Goal: Information Seeking & Learning: Learn about a topic

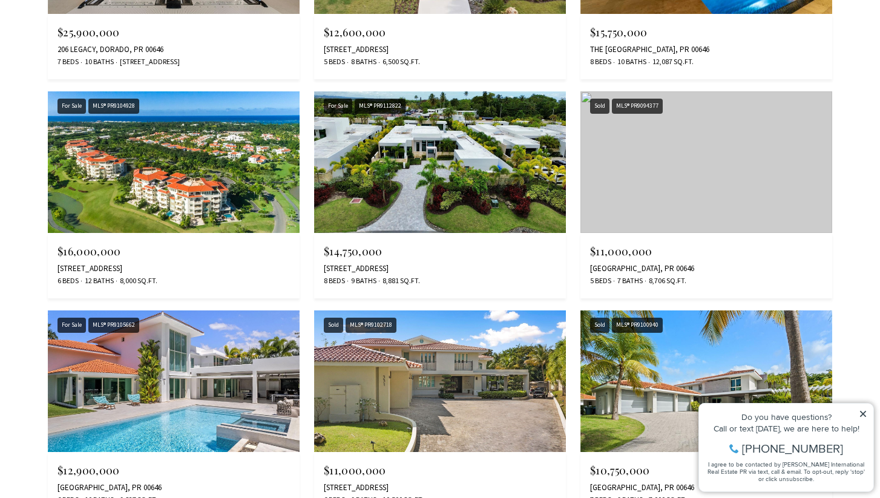
scroll to position [1486, 0]
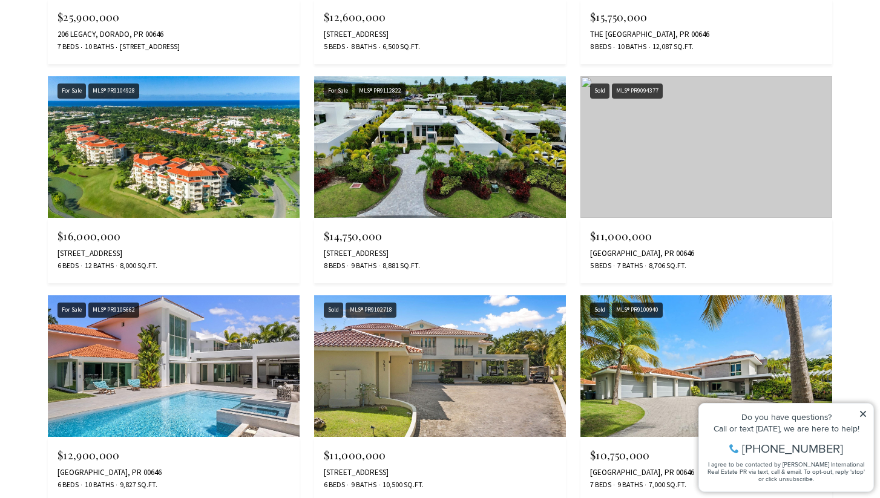
click at [628, 238] on span "$11,000,000" at bounding box center [621, 236] width 62 height 15
click at [648, 177] on img at bounding box center [707, 147] width 252 height 142
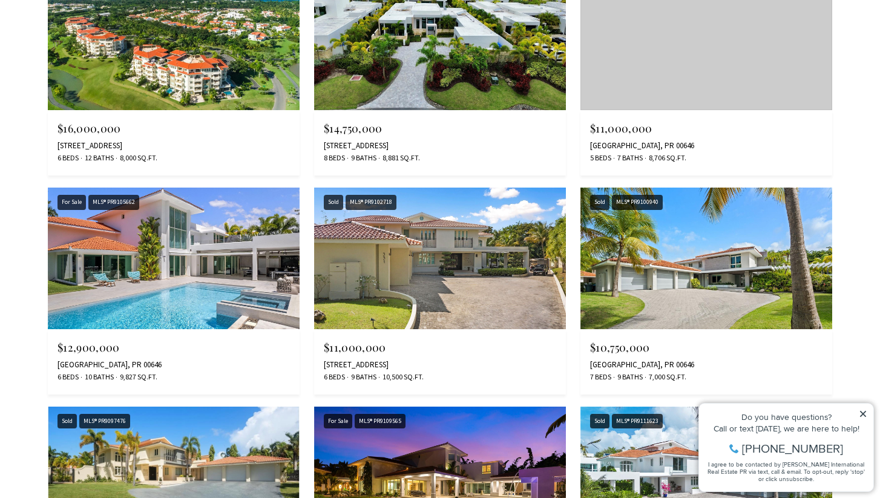
scroll to position [1616, 0]
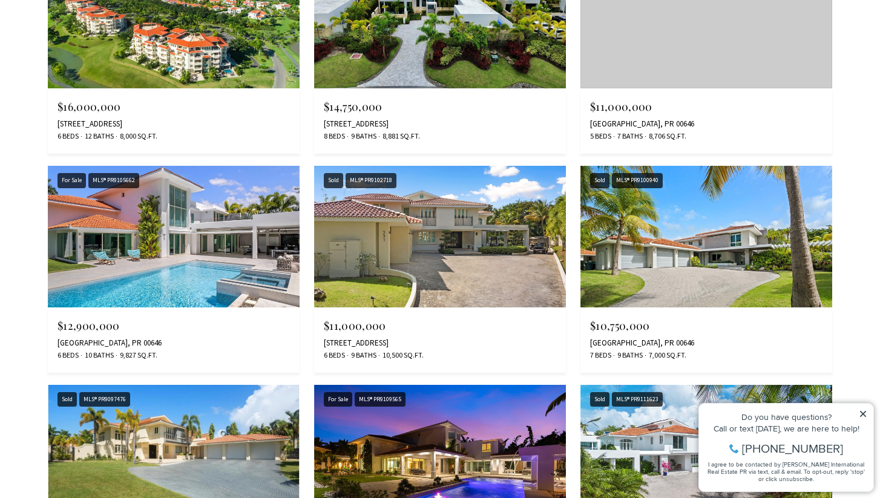
click at [248, 240] on img at bounding box center [174, 237] width 252 height 142
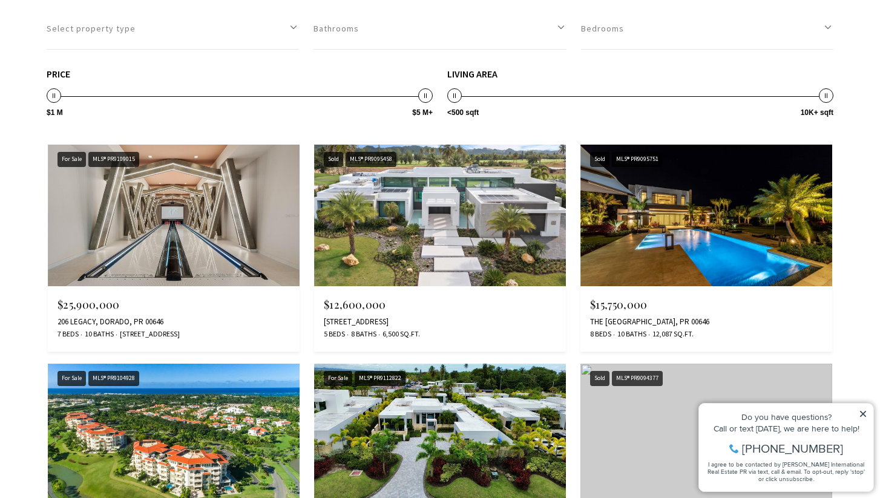
scroll to position [1222, 0]
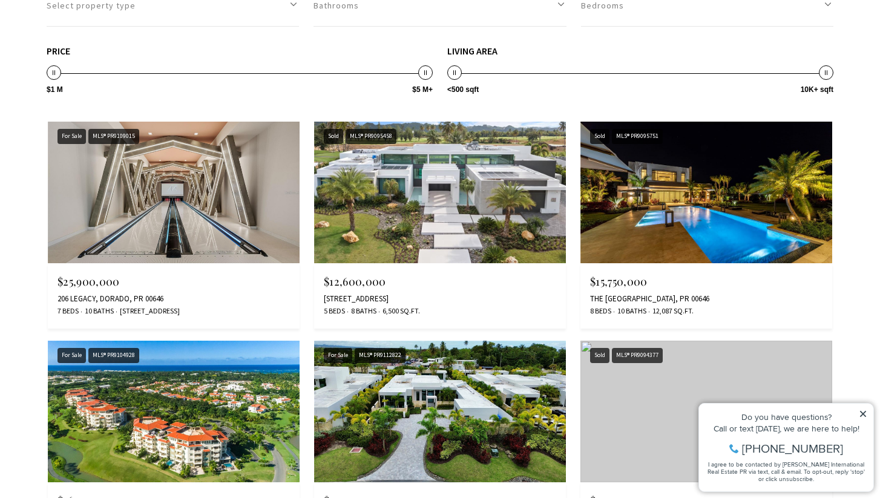
click at [641, 222] on img at bounding box center [707, 193] width 252 height 142
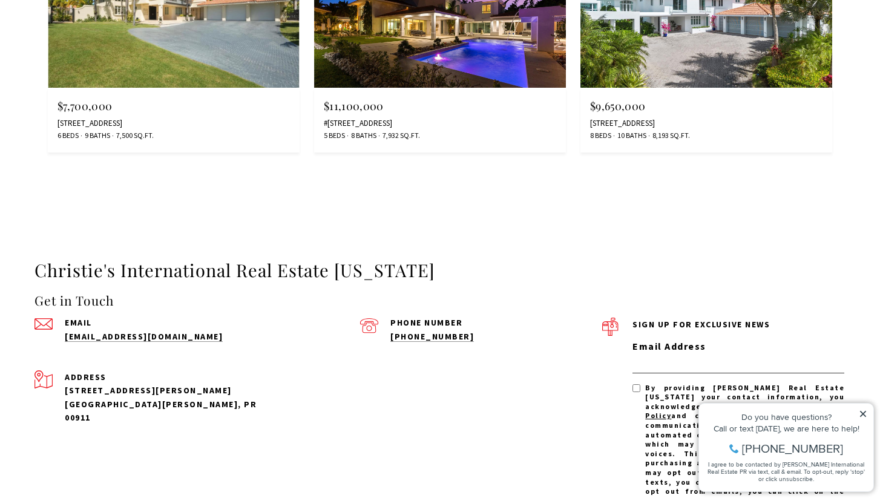
scroll to position [2060, 0]
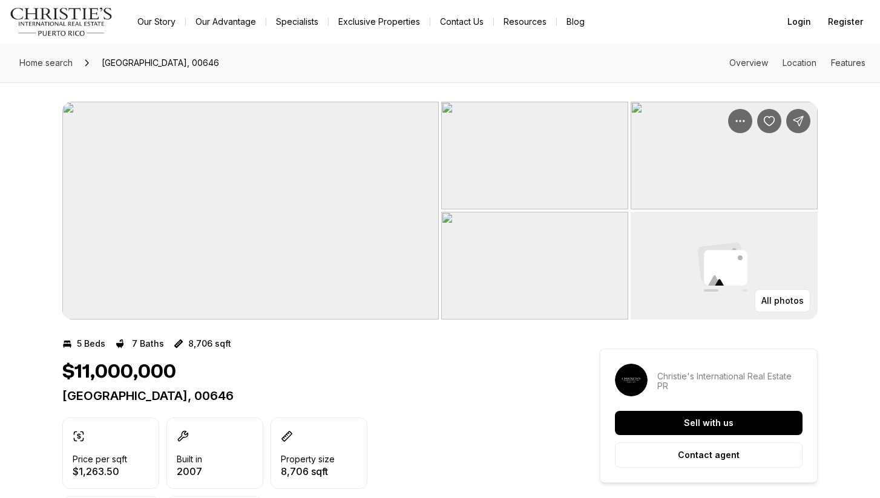
click at [337, 196] on img "View image gallery" at bounding box center [250, 211] width 377 height 218
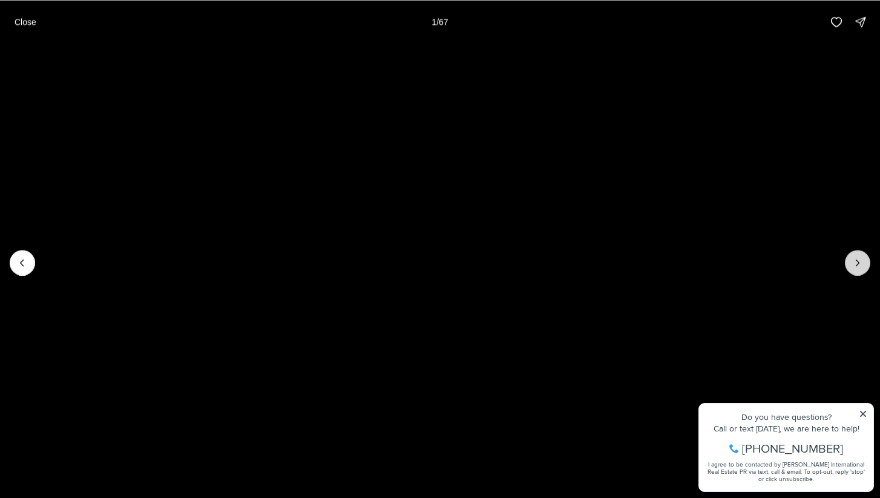
click at [857, 265] on icon "Next slide" at bounding box center [858, 263] width 3 height 6
click at [851, 265] on button "Next slide" at bounding box center [857, 262] width 25 height 25
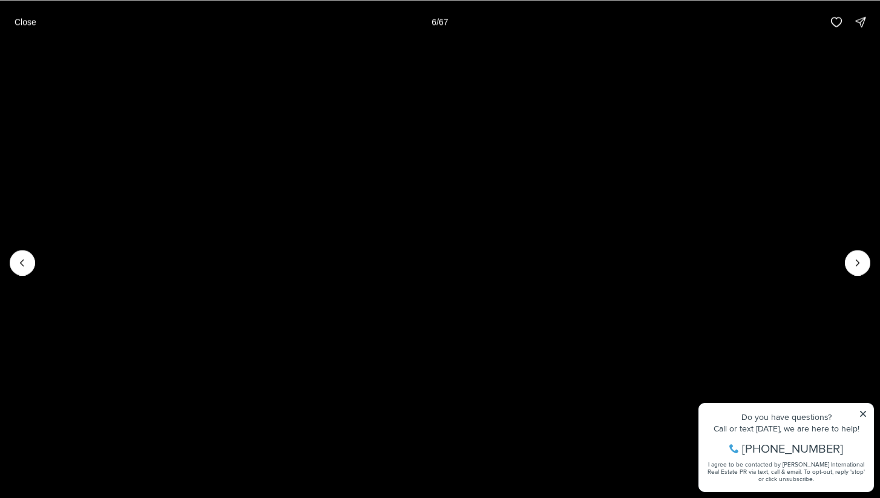
click at [863, 408] on li "6 of 67" at bounding box center [440, 263] width 880 height 438
click at [863, 411] on li "6 of 67" at bounding box center [440, 263] width 880 height 438
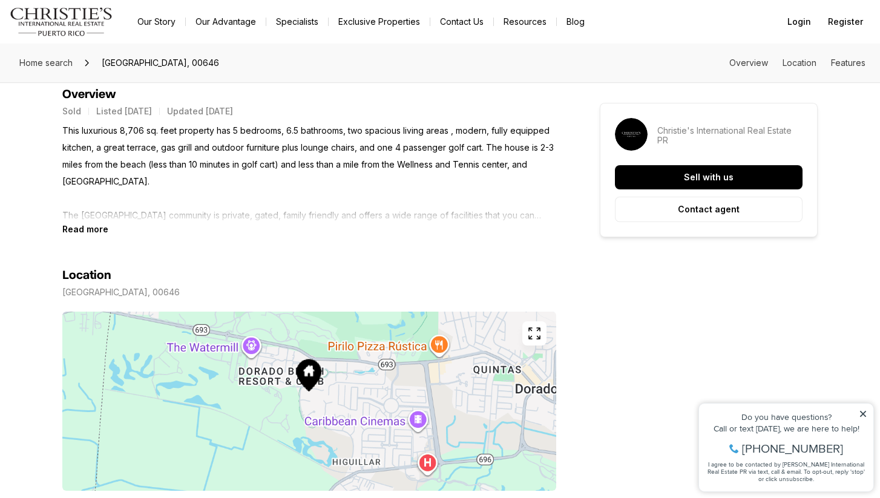
scroll to position [532, 0]
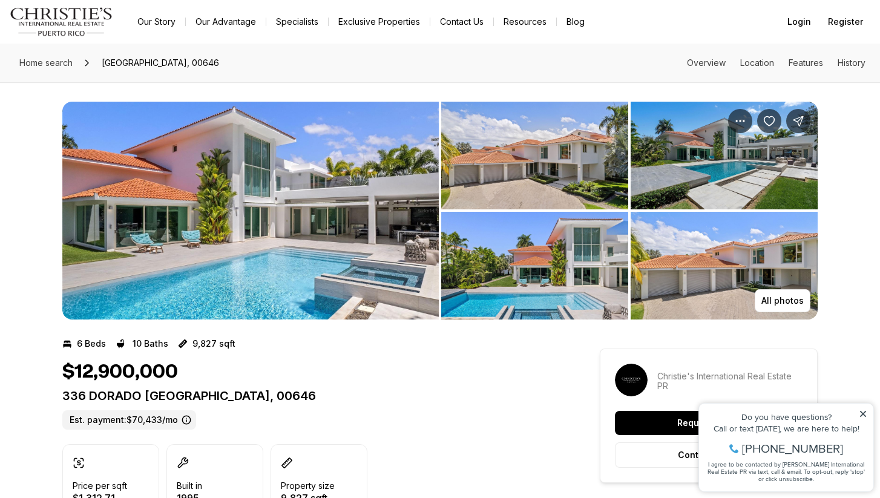
click at [348, 216] on img "View image gallery" at bounding box center [250, 211] width 377 height 218
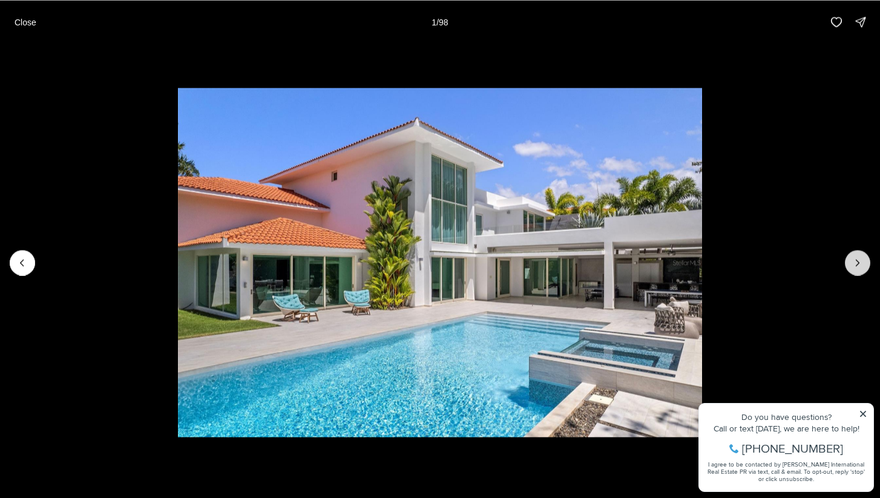
click at [846, 264] on button "Next slide" at bounding box center [857, 262] width 25 height 25
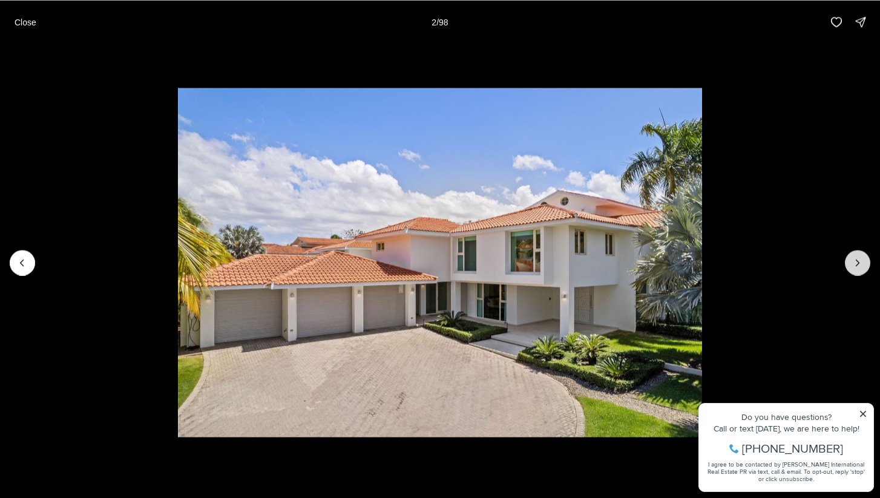
click at [846, 264] on button "Next slide" at bounding box center [857, 262] width 25 height 25
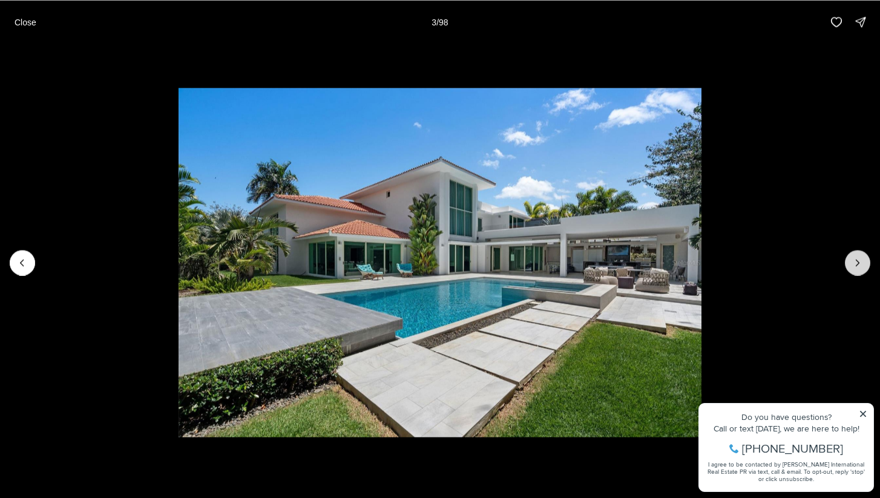
click at [846, 264] on button "Next slide" at bounding box center [857, 262] width 25 height 25
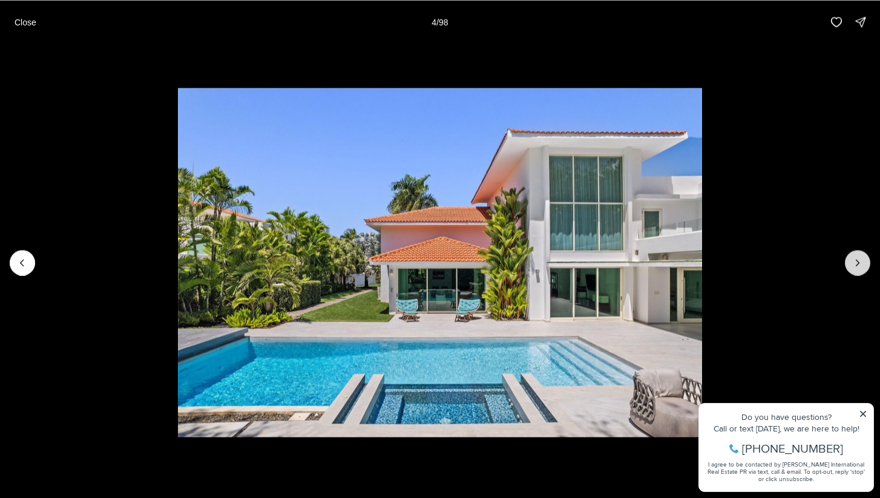
click at [846, 264] on button "Next slide" at bounding box center [857, 262] width 25 height 25
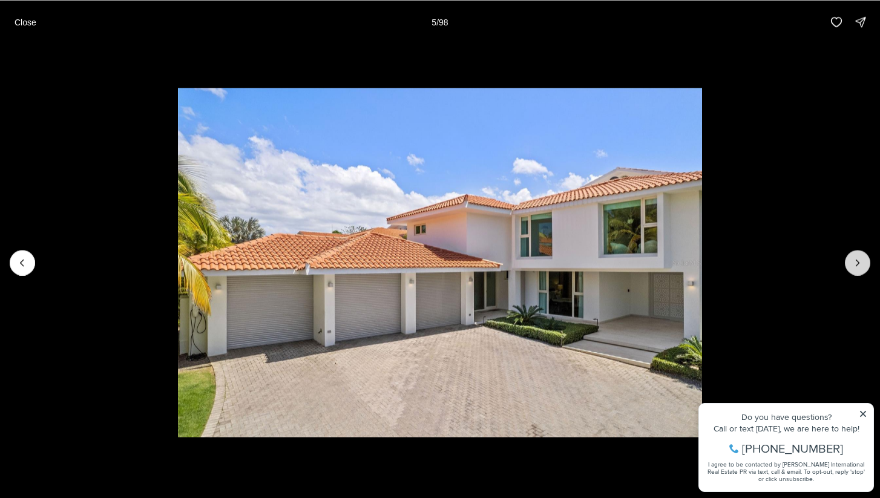
click at [846, 264] on button "Next slide" at bounding box center [857, 262] width 25 height 25
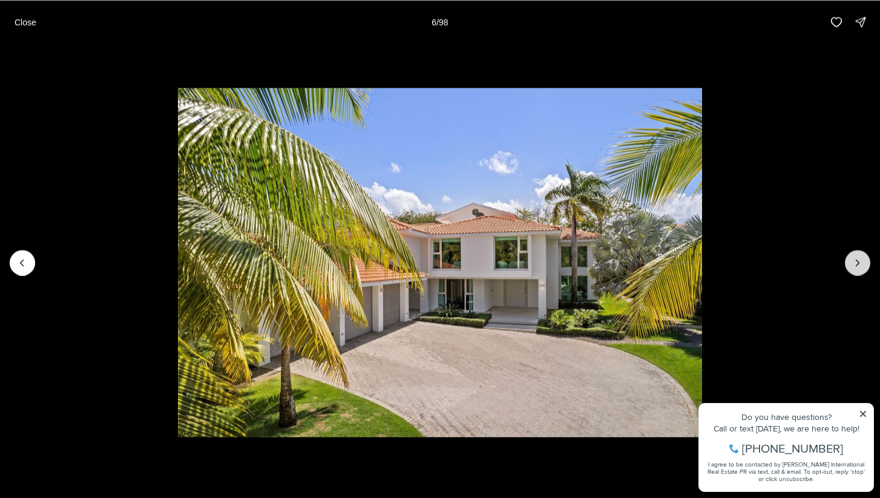
click at [846, 264] on button "Next slide" at bounding box center [857, 262] width 25 height 25
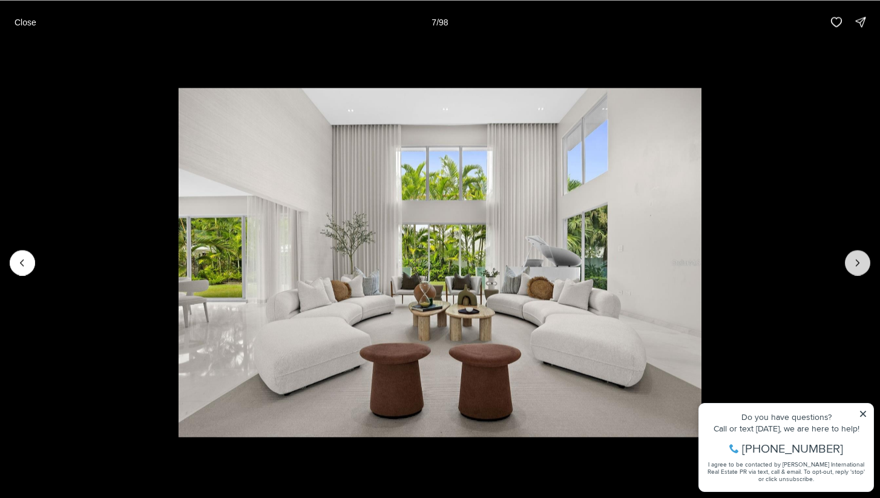
click at [846, 264] on button "Next slide" at bounding box center [857, 262] width 25 height 25
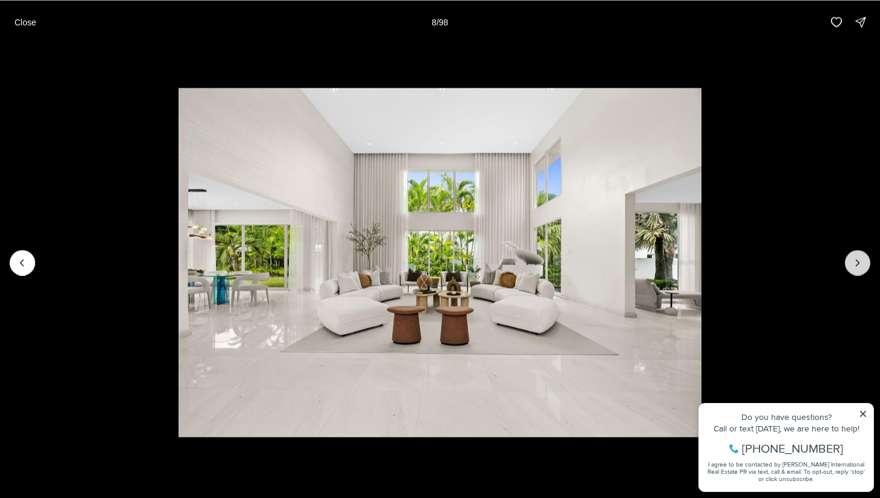
click at [846, 264] on button "Next slide" at bounding box center [857, 262] width 25 height 25
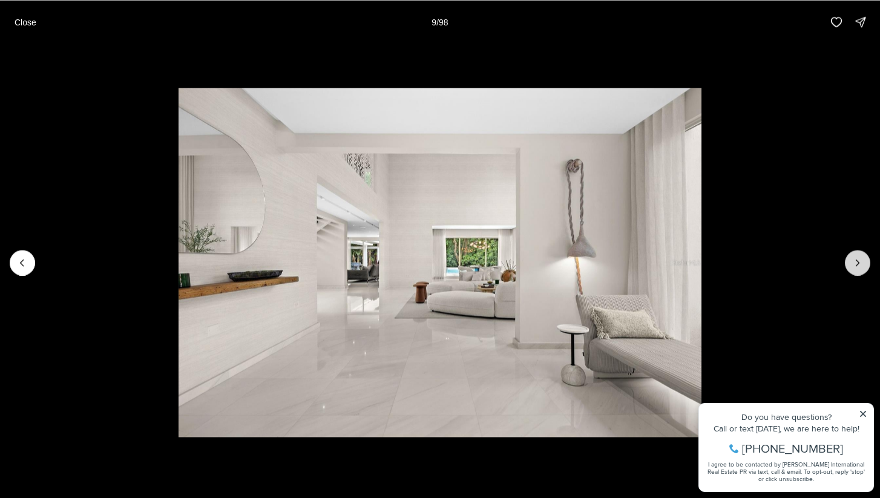
click at [846, 264] on button "Next slide" at bounding box center [857, 262] width 25 height 25
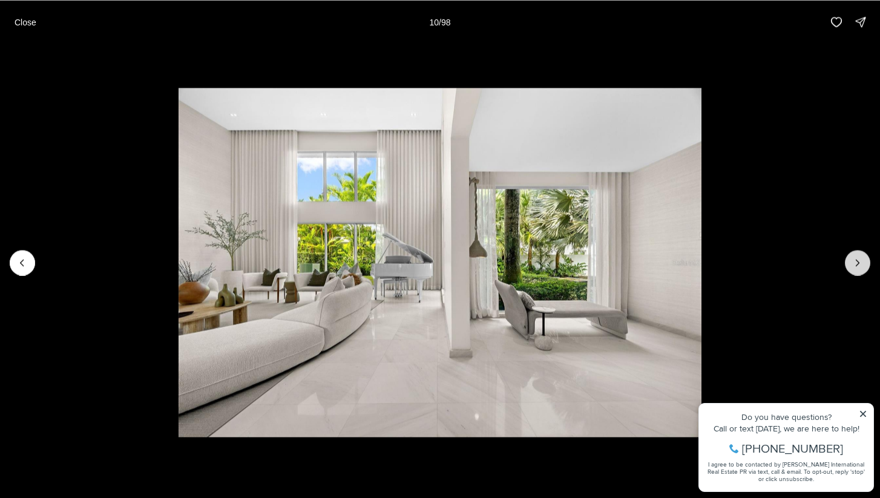
click at [846, 264] on button "Next slide" at bounding box center [857, 262] width 25 height 25
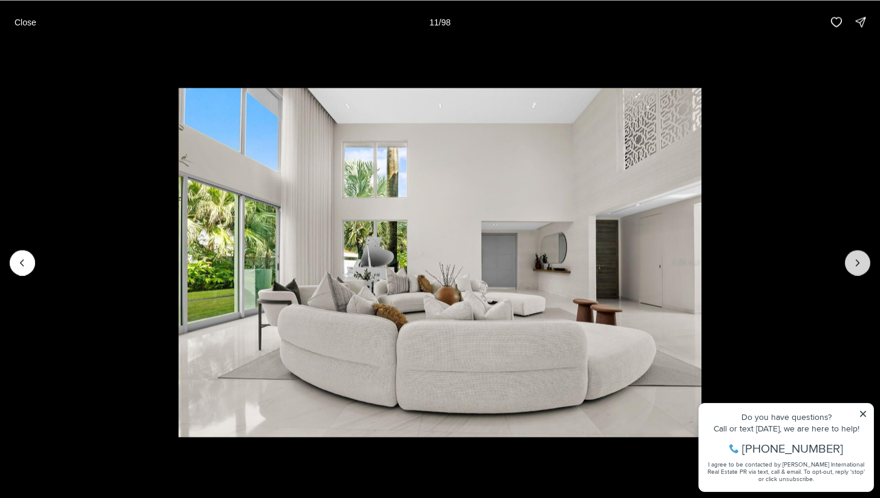
click at [846, 264] on button "Next slide" at bounding box center [857, 262] width 25 height 25
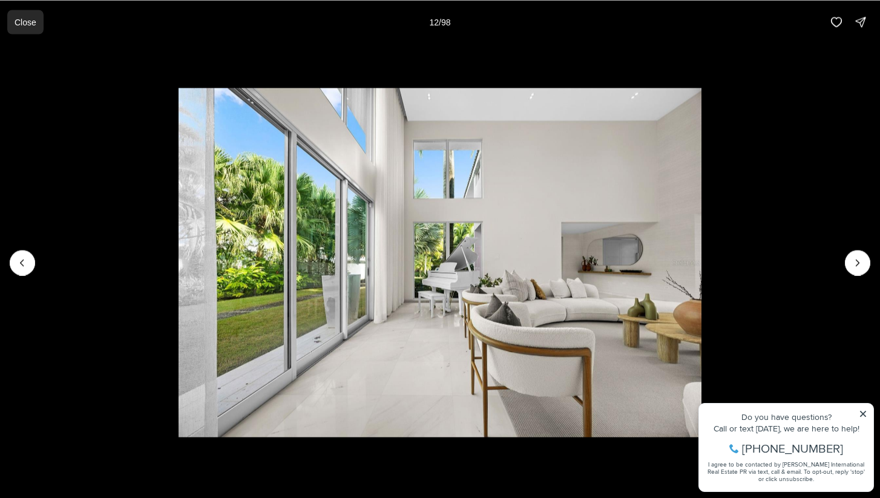
click at [15, 27] on button "Close" at bounding box center [25, 22] width 36 height 24
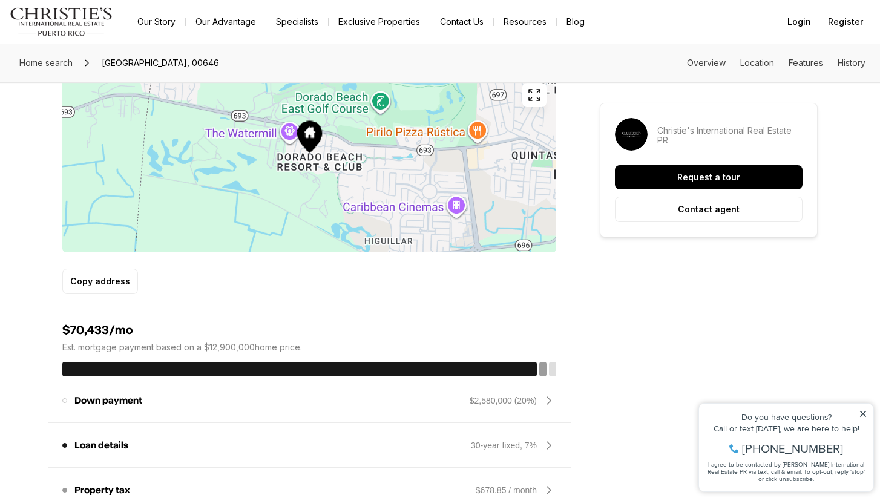
scroll to position [792, 0]
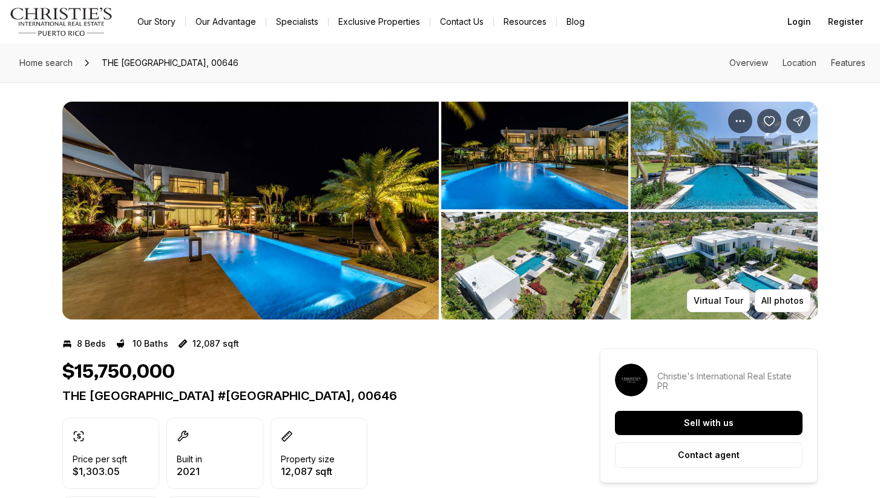
click at [300, 223] on img "View image gallery" at bounding box center [250, 211] width 377 height 218
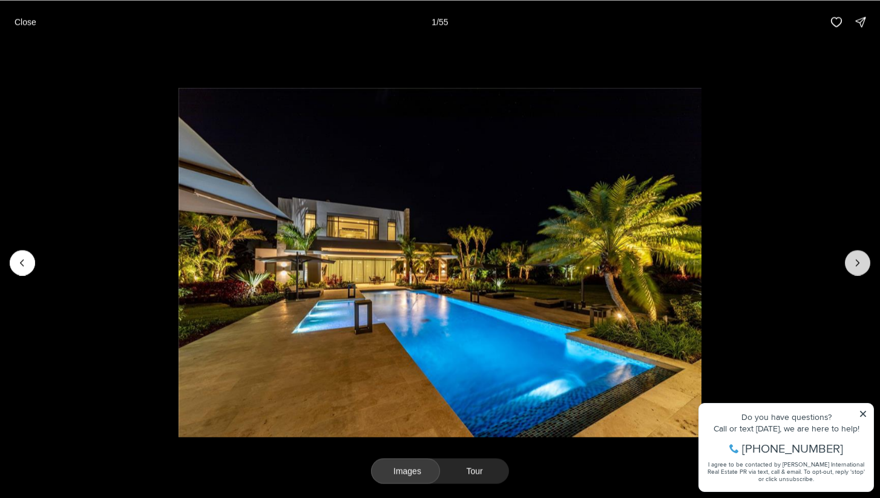
click at [859, 271] on button "Next slide" at bounding box center [857, 262] width 25 height 25
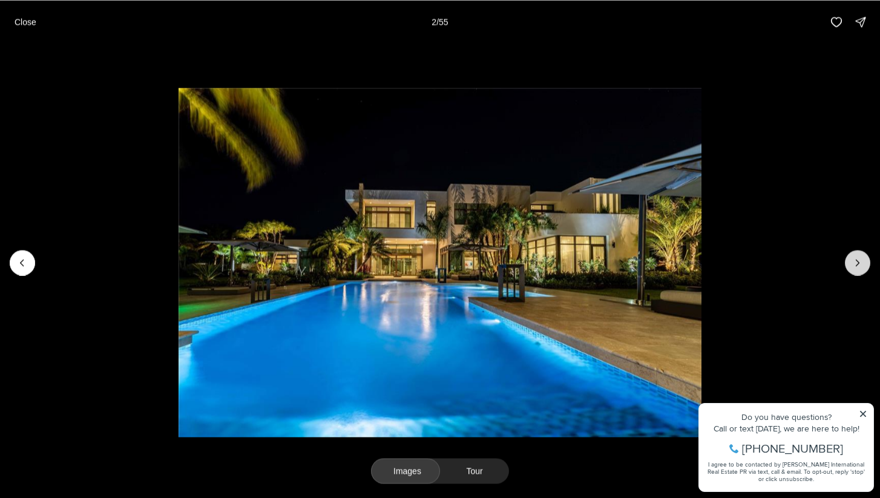
click at [859, 271] on button "Next slide" at bounding box center [857, 262] width 25 height 25
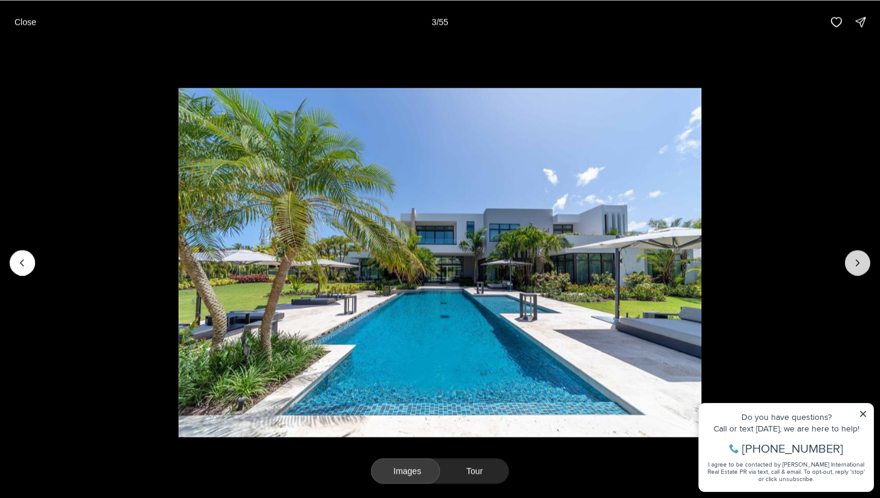
click at [859, 271] on button "Next slide" at bounding box center [857, 262] width 25 height 25
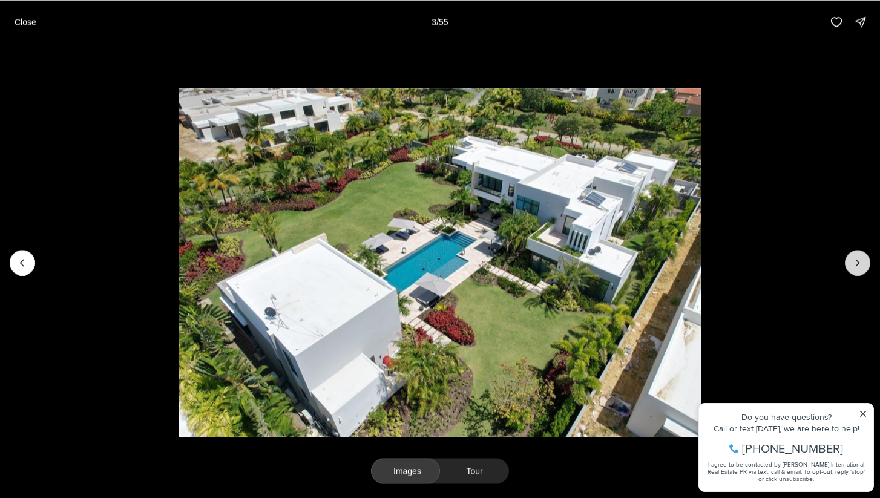
click at [859, 271] on button "Next slide" at bounding box center [857, 262] width 25 height 25
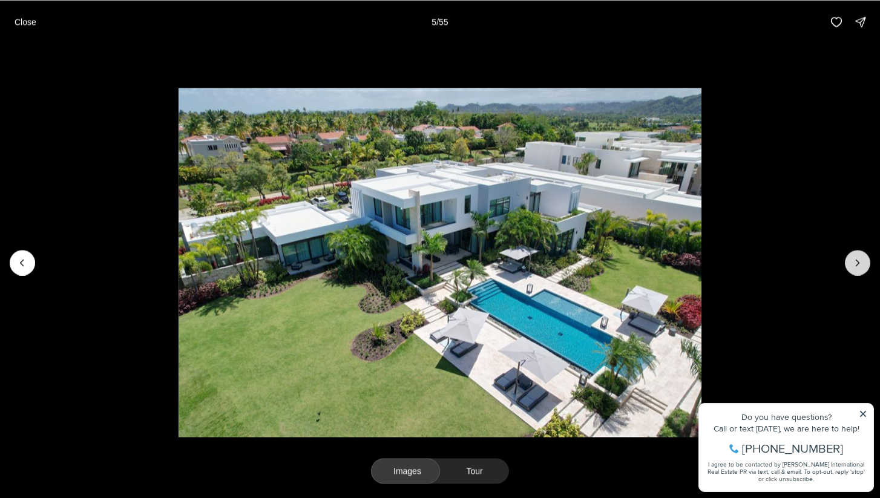
click at [859, 271] on button "Next slide" at bounding box center [857, 262] width 25 height 25
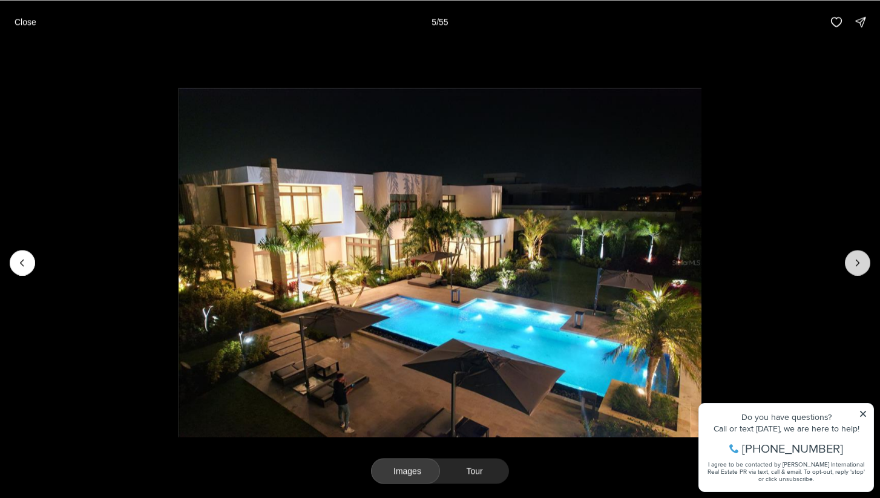
click at [859, 271] on button "Next slide" at bounding box center [857, 262] width 25 height 25
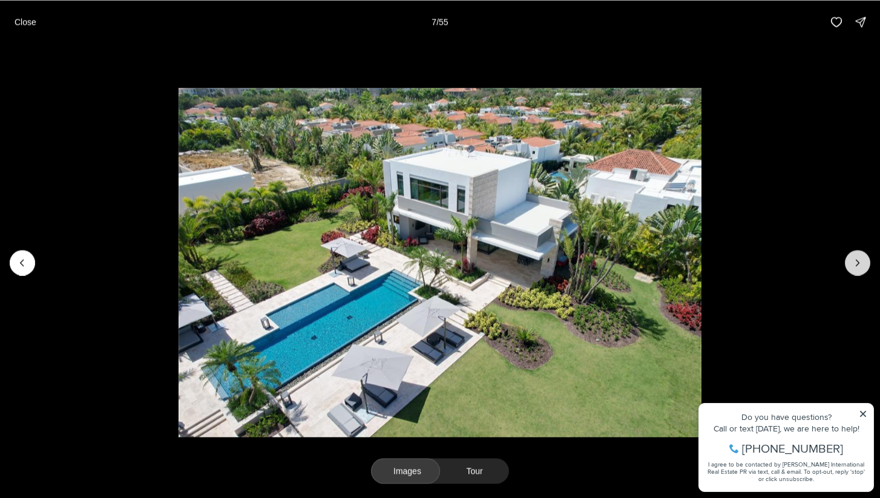
click at [859, 271] on button "Next slide" at bounding box center [857, 262] width 25 height 25
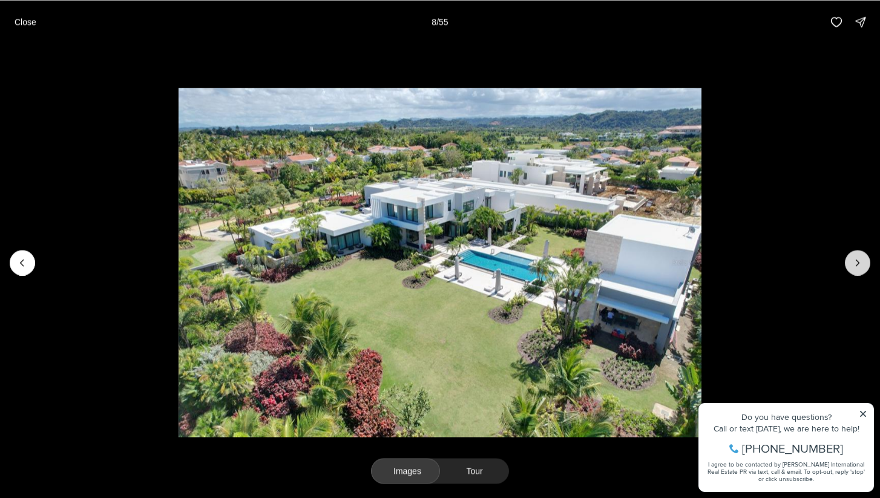
click at [859, 271] on button "Next slide" at bounding box center [857, 262] width 25 height 25
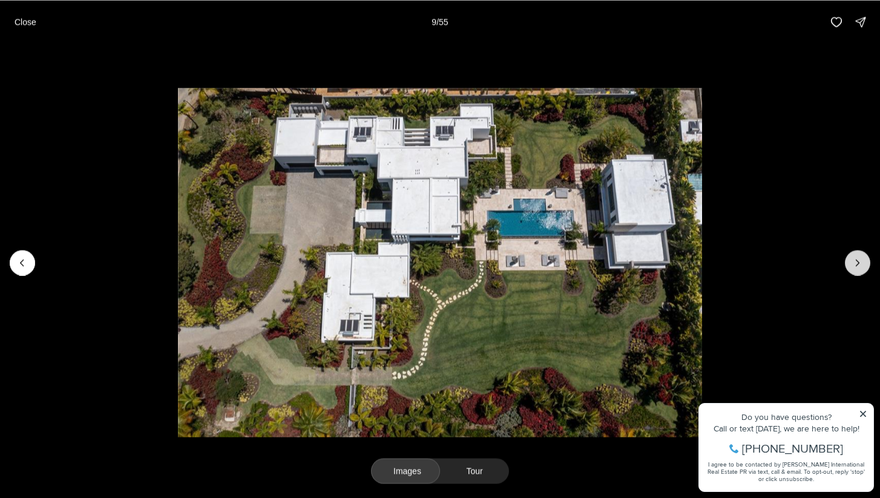
click at [859, 271] on button "Next slide" at bounding box center [857, 262] width 25 height 25
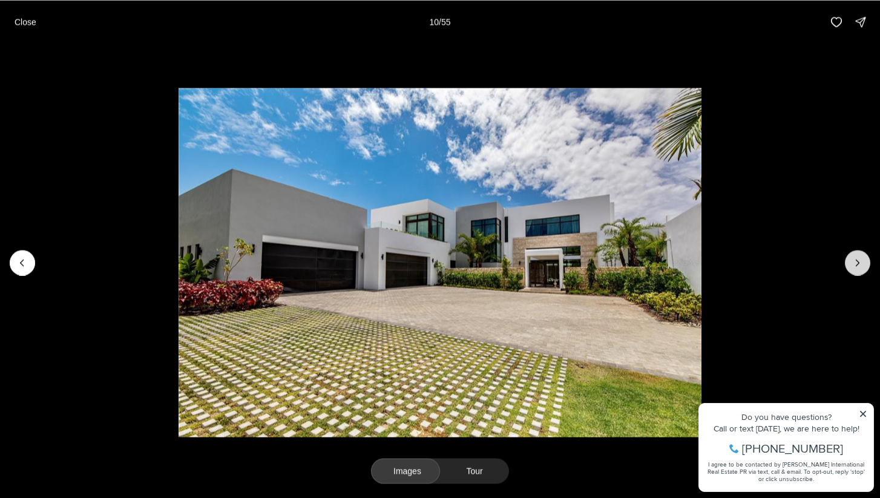
click at [859, 271] on button "Next slide" at bounding box center [857, 262] width 25 height 25
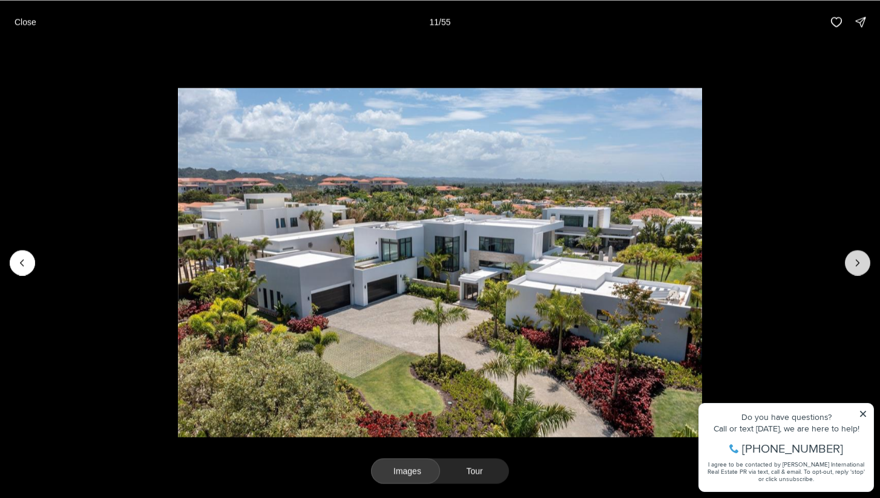
click at [859, 271] on button "Next slide" at bounding box center [857, 262] width 25 height 25
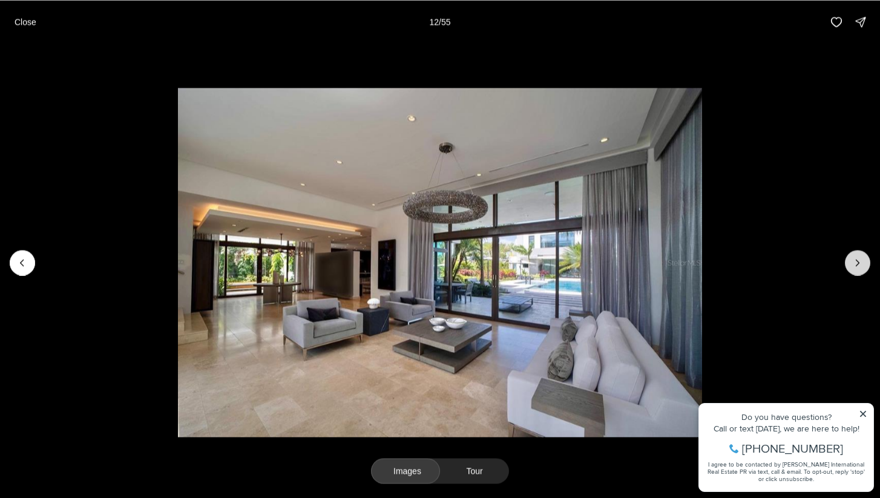
click at [859, 271] on button "Next slide" at bounding box center [857, 262] width 25 height 25
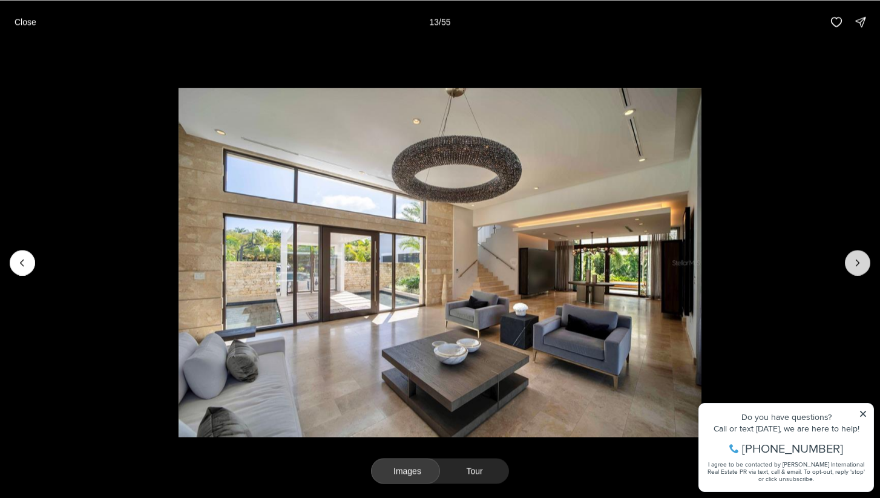
click at [859, 271] on button "Next slide" at bounding box center [857, 262] width 25 height 25
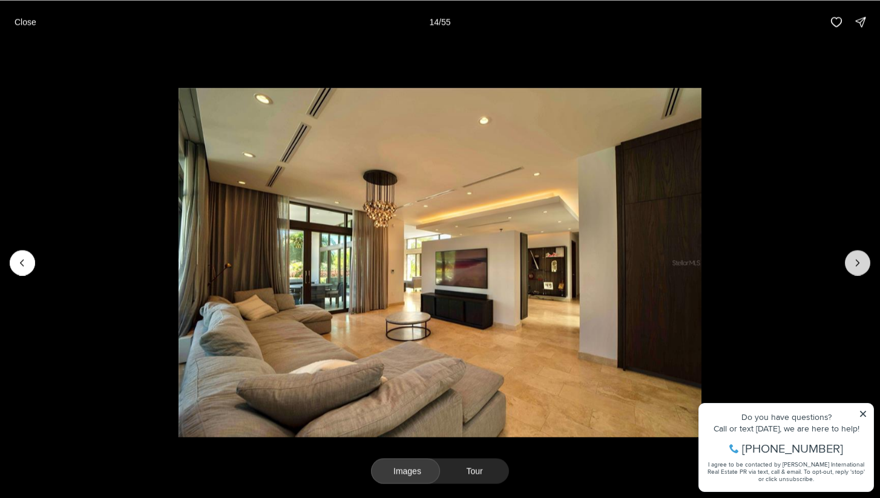
click at [859, 271] on button "Next slide" at bounding box center [857, 262] width 25 height 25
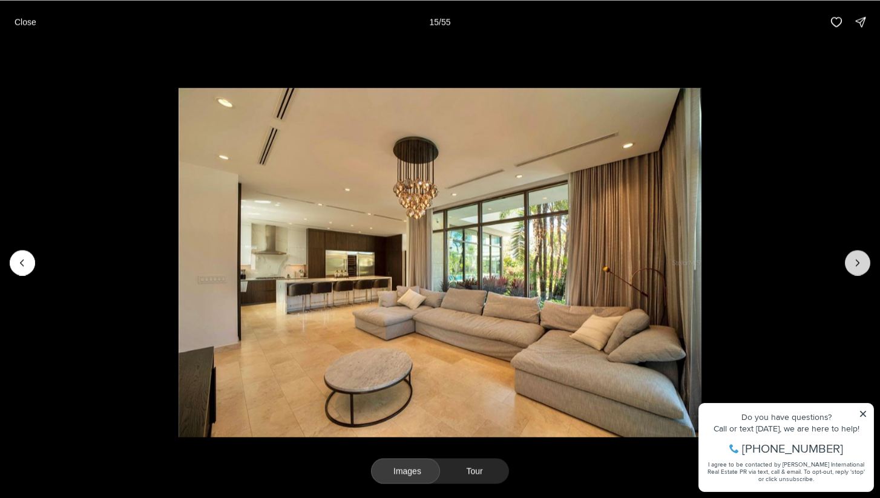
click at [859, 271] on button "Next slide" at bounding box center [857, 262] width 25 height 25
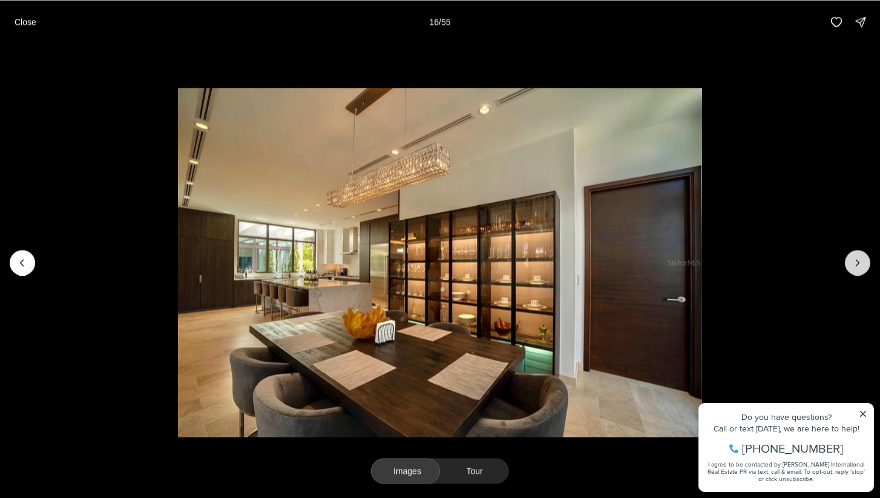
click at [859, 271] on button "Next slide" at bounding box center [857, 262] width 25 height 25
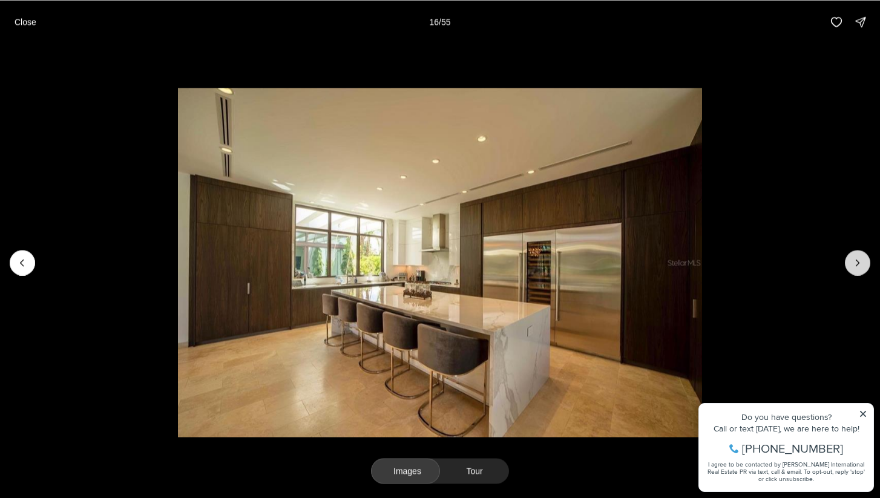
click at [859, 271] on button "Next slide" at bounding box center [857, 262] width 25 height 25
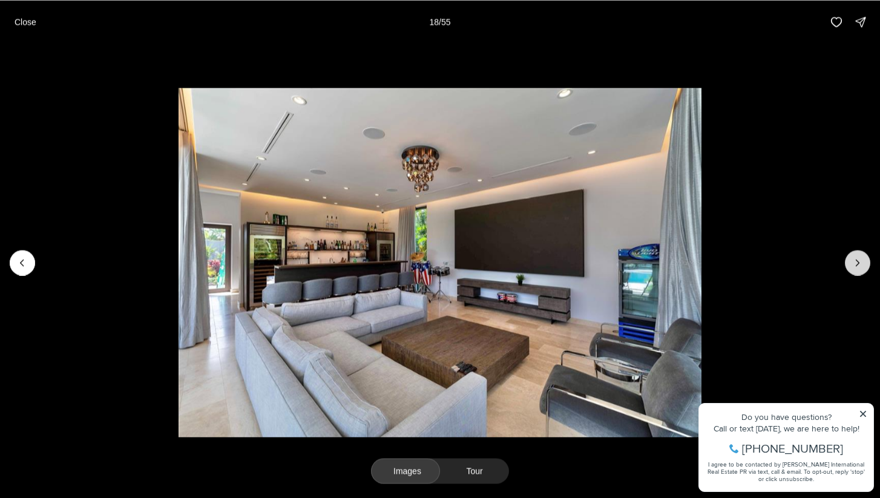
click at [859, 271] on button "Next slide" at bounding box center [857, 262] width 25 height 25
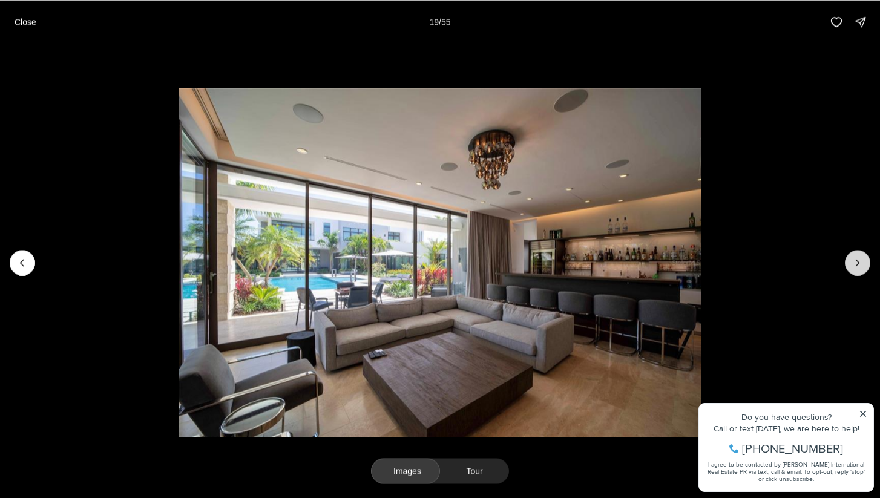
click at [859, 271] on button "Next slide" at bounding box center [857, 262] width 25 height 25
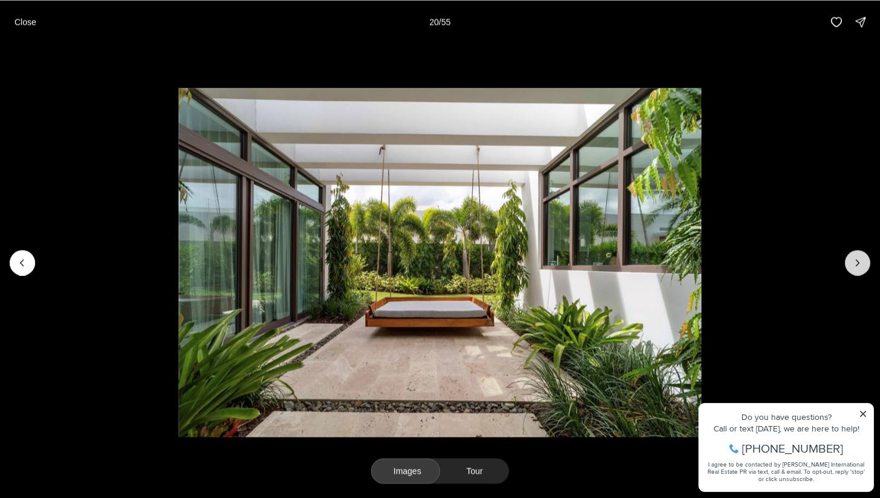
click at [859, 271] on button "Next slide" at bounding box center [857, 262] width 25 height 25
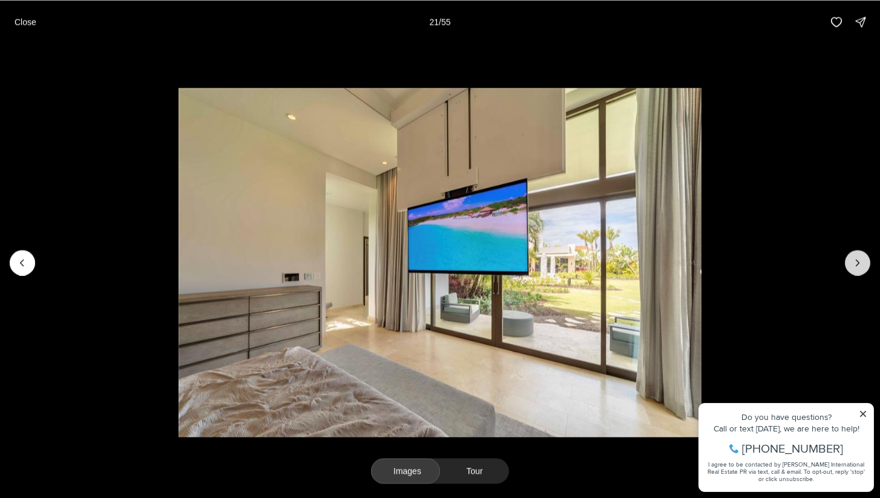
click at [859, 271] on button "Next slide" at bounding box center [857, 262] width 25 height 25
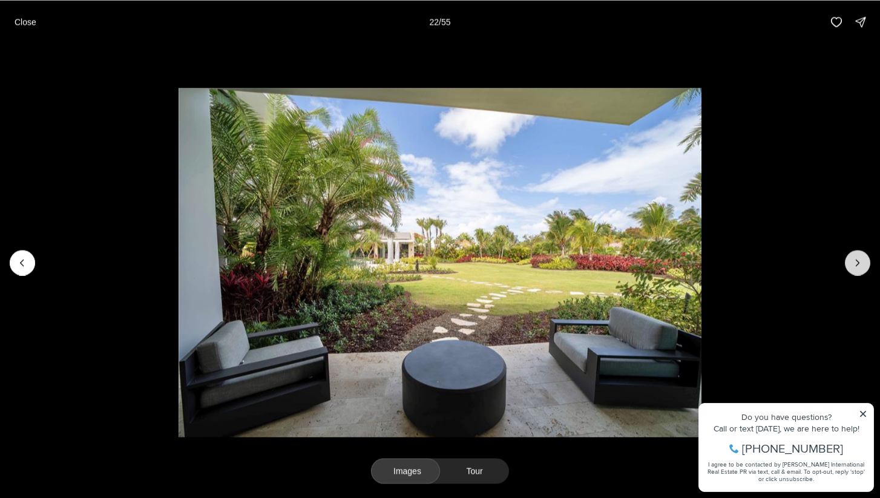
click at [859, 271] on button "Next slide" at bounding box center [857, 262] width 25 height 25
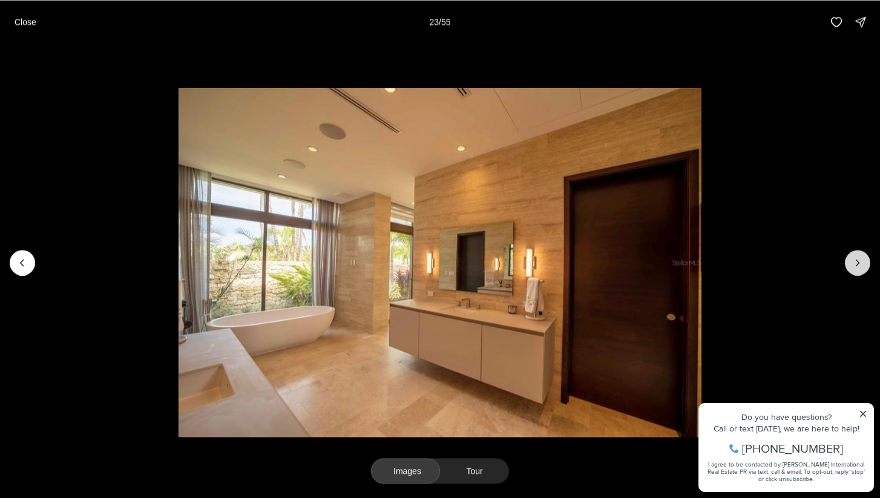
click at [859, 271] on button "Next slide" at bounding box center [857, 262] width 25 height 25
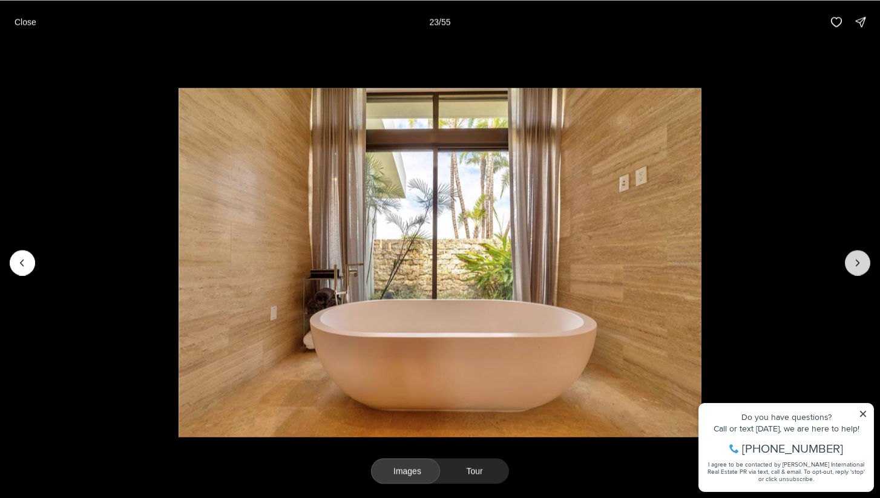
click at [859, 271] on button "Next slide" at bounding box center [857, 262] width 25 height 25
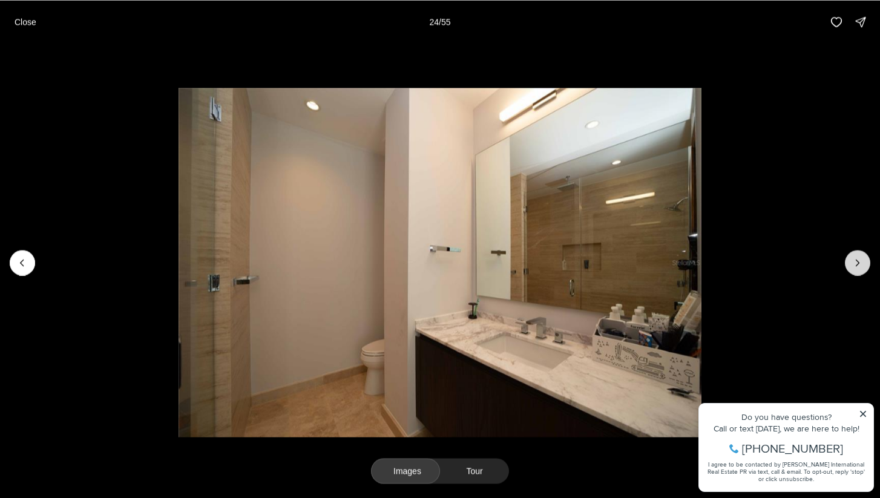
click at [859, 271] on button "Next slide" at bounding box center [857, 262] width 25 height 25
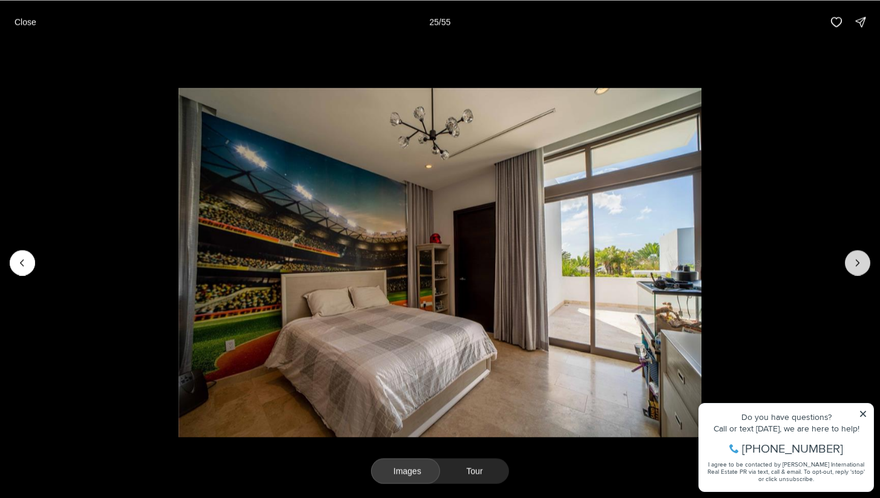
click at [859, 271] on button "Next slide" at bounding box center [857, 262] width 25 height 25
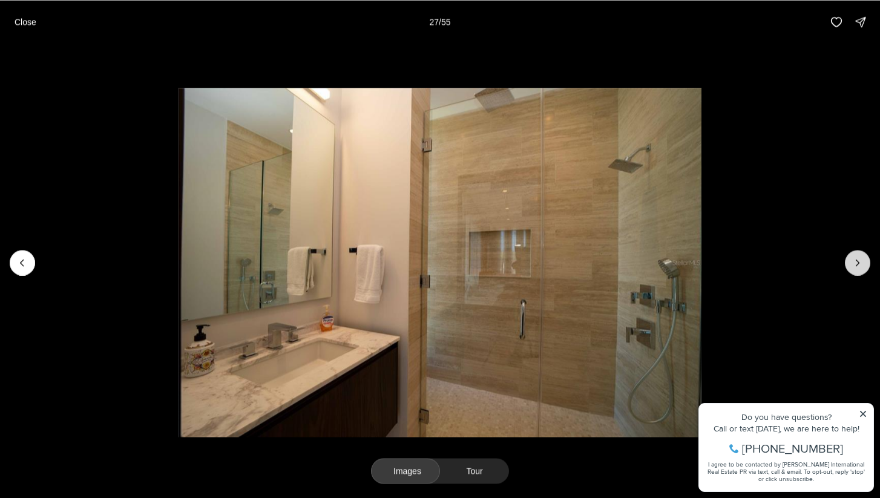
click at [859, 271] on button "Next slide" at bounding box center [857, 262] width 25 height 25
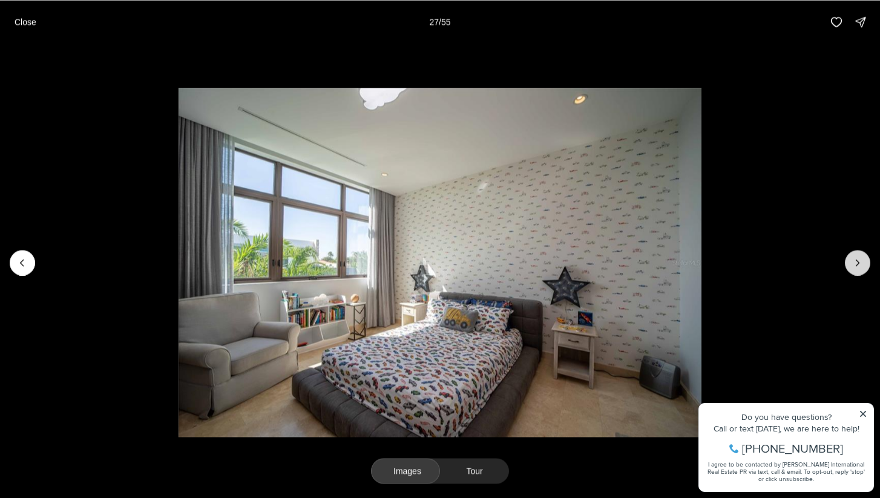
click at [859, 271] on button "Next slide" at bounding box center [857, 262] width 25 height 25
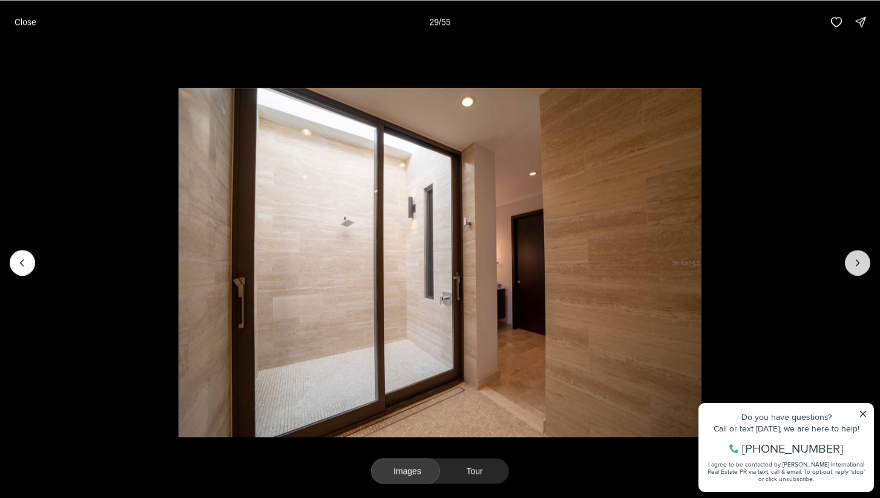
click at [859, 271] on button "Next slide" at bounding box center [857, 262] width 25 height 25
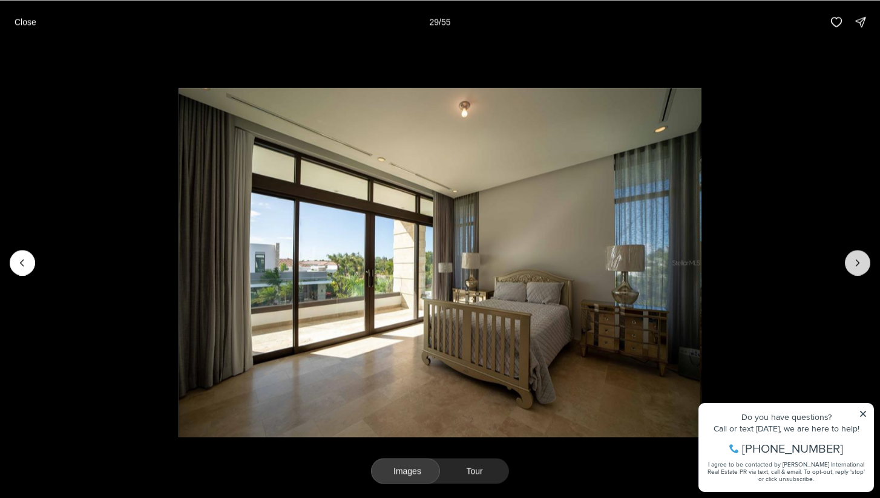
click at [859, 271] on button "Next slide" at bounding box center [857, 262] width 25 height 25
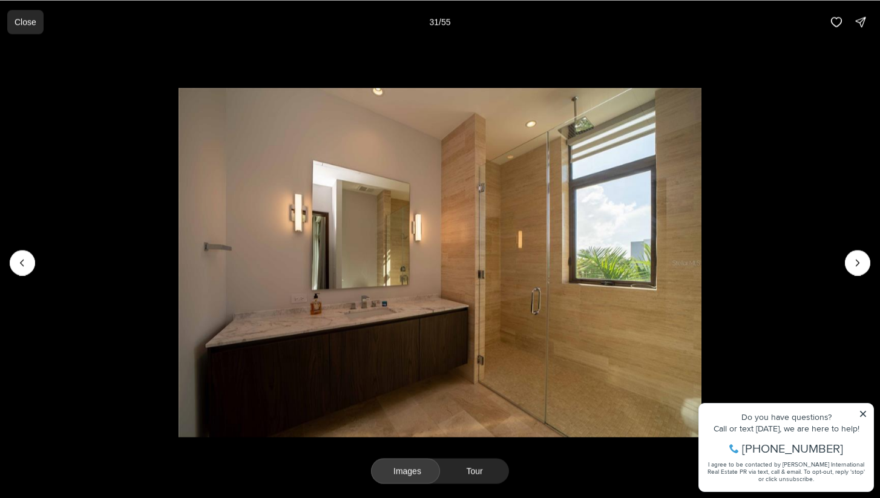
click at [37, 15] on button "Close" at bounding box center [25, 22] width 36 height 24
